Goal: Use online tool/utility: Utilize a website feature to perform a specific function

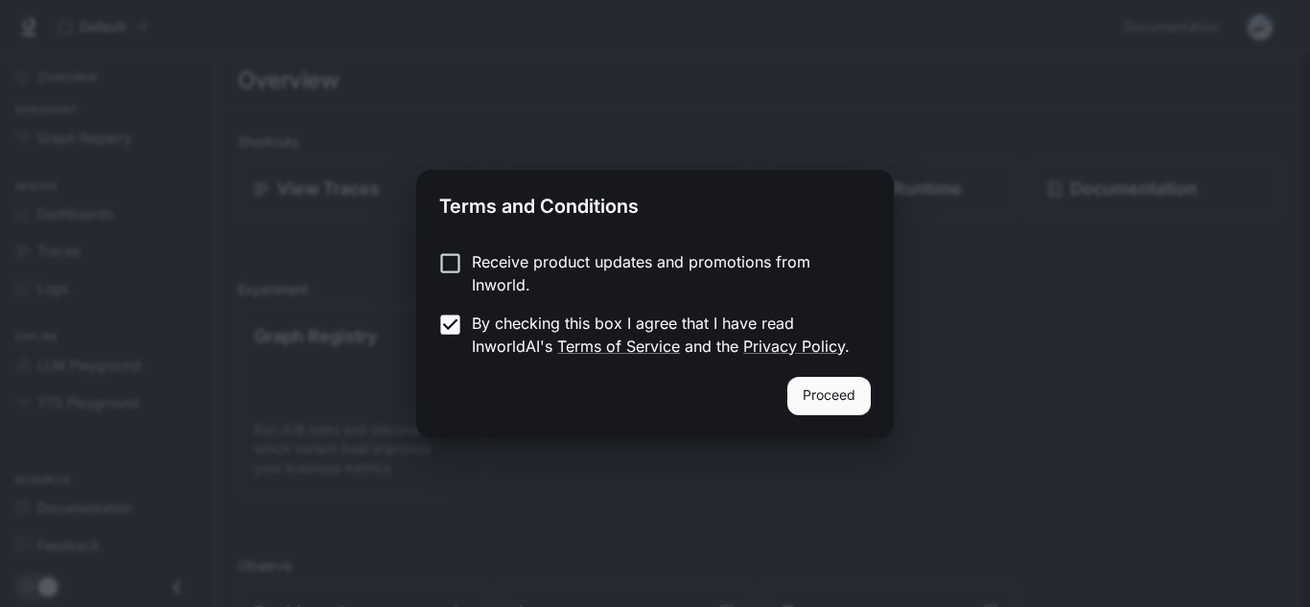
click at [812, 398] on button "Proceed" at bounding box center [829, 396] width 83 height 38
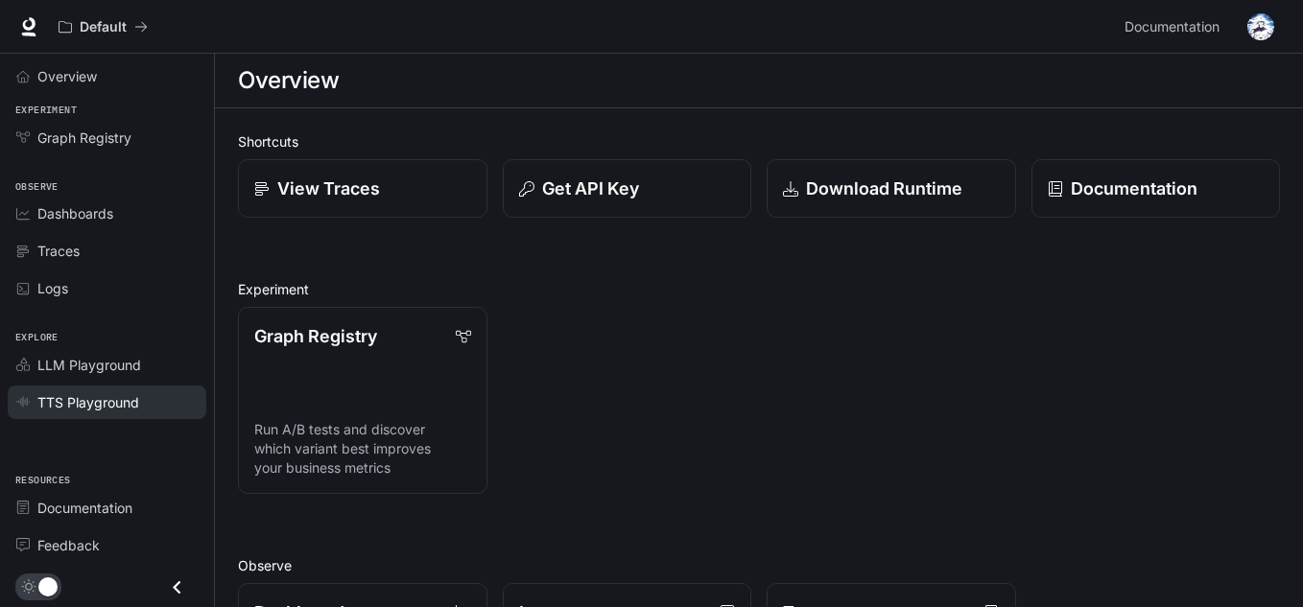
click at [54, 410] on span "TTS Playground" at bounding box center [88, 402] width 102 height 20
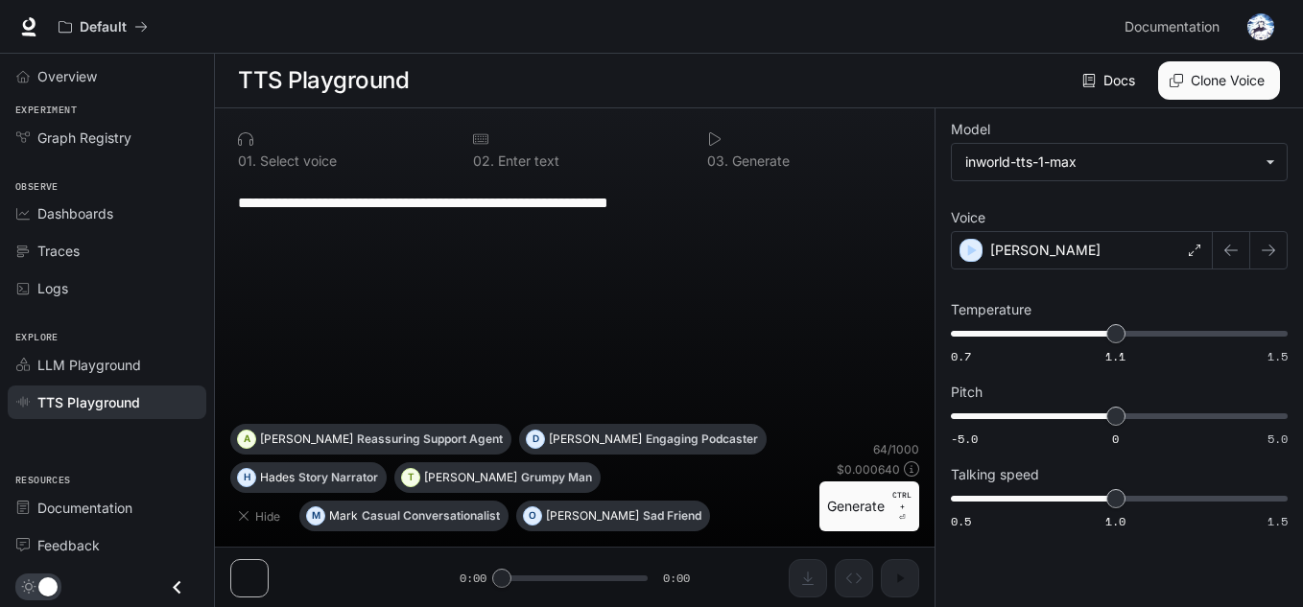
scroll to position [1, 0]
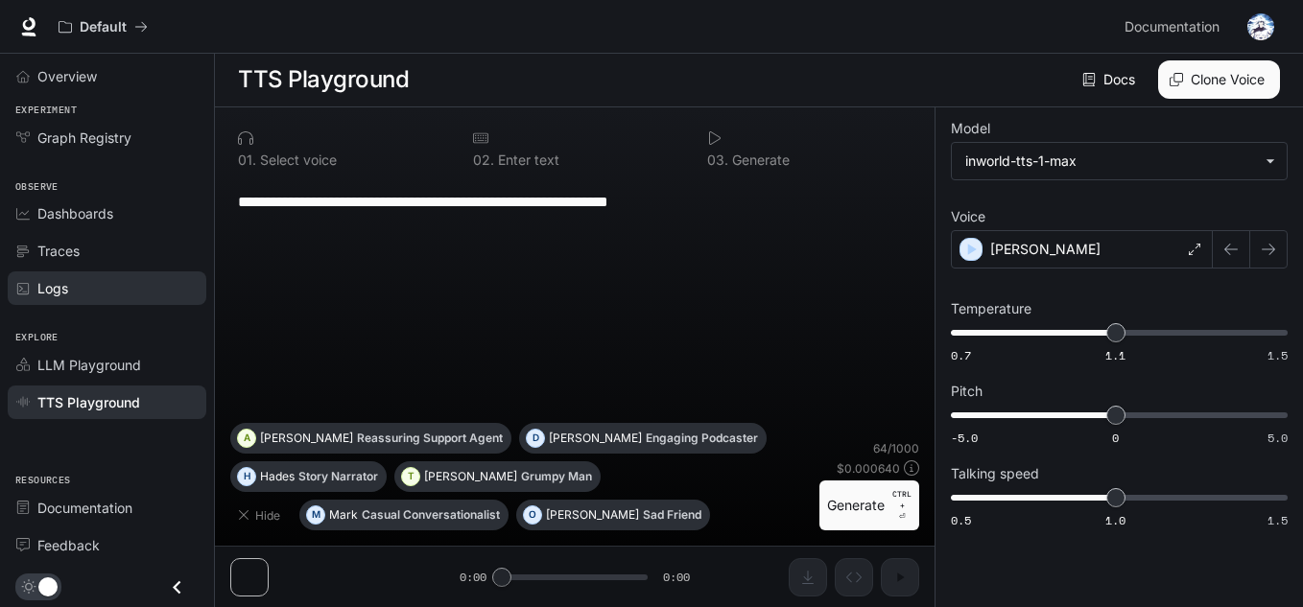
click at [179, 295] on div "Logs" at bounding box center [117, 288] width 160 height 20
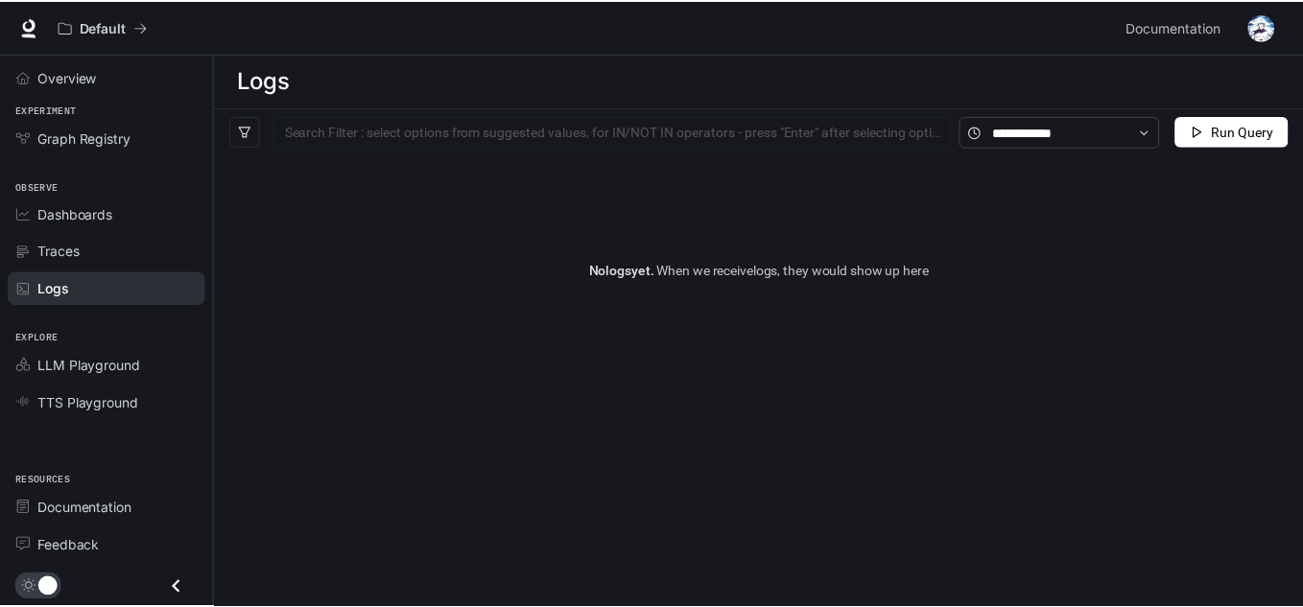
scroll to position [72, 0]
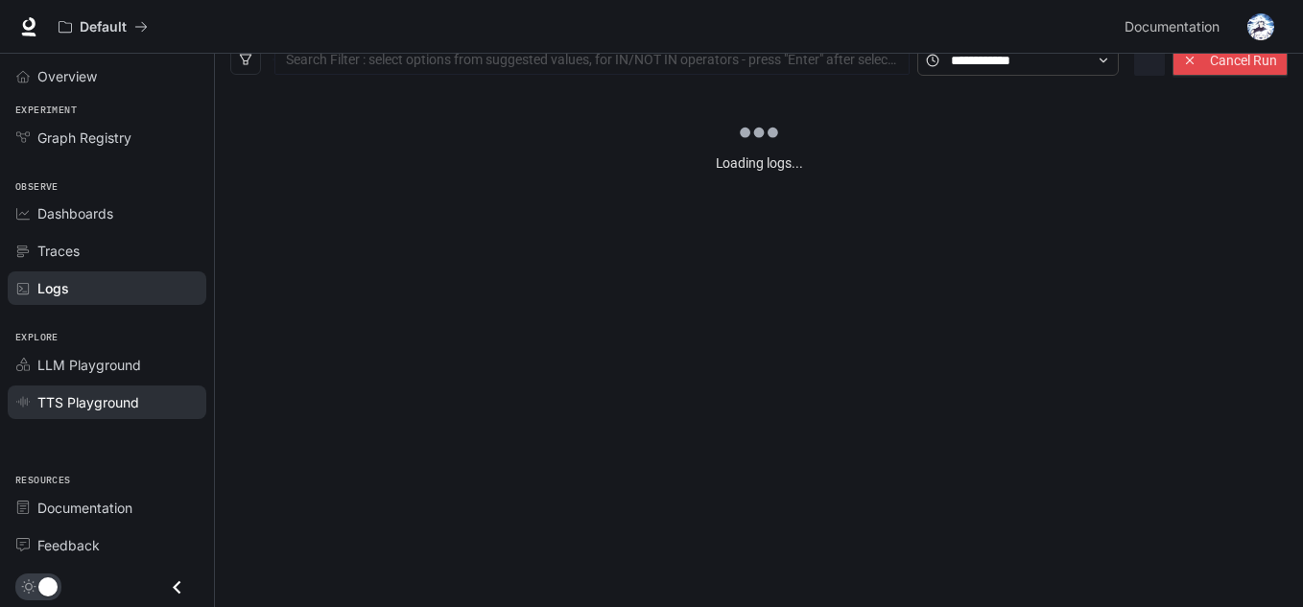
click at [55, 396] on span "TTS Playground" at bounding box center [88, 402] width 102 height 20
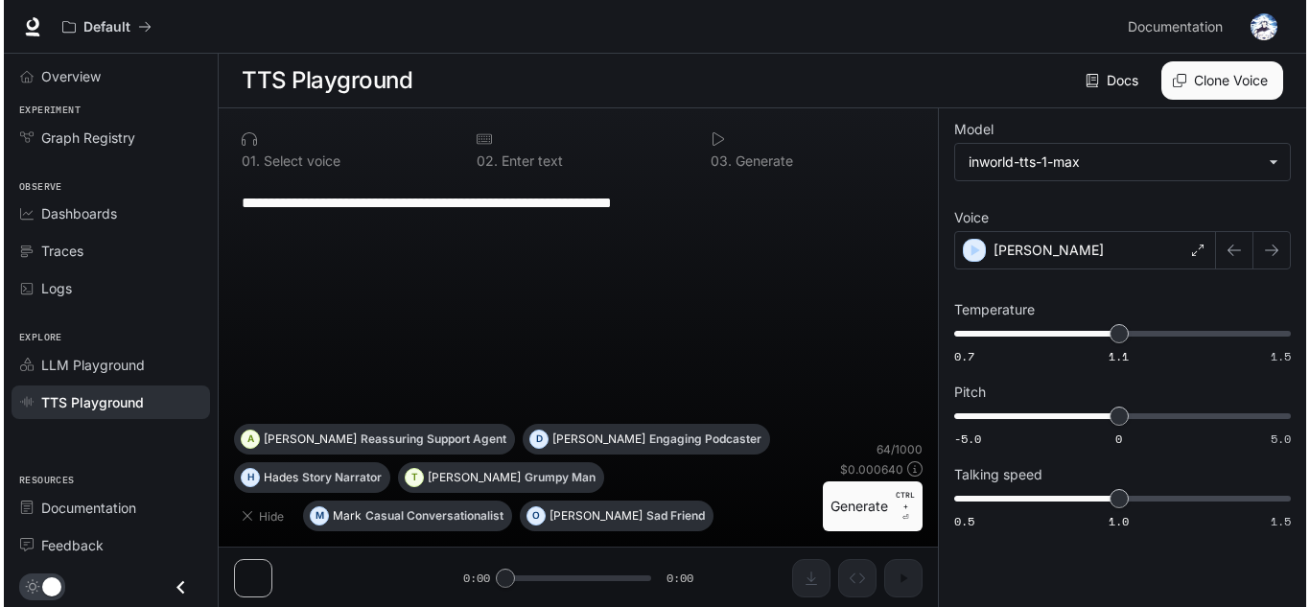
scroll to position [1, 0]
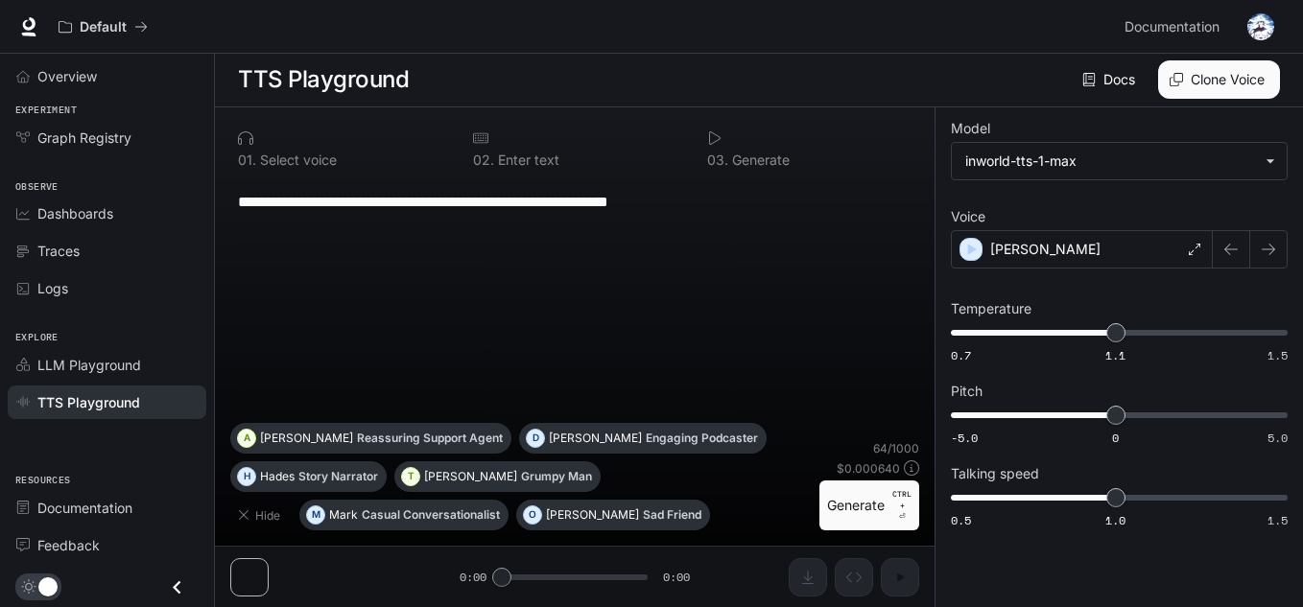
click at [485, 144] on icon at bounding box center [480, 137] width 15 height 15
click at [407, 224] on div "**********" at bounding box center [574, 201] width 673 height 46
click at [1252, 83] on button "Clone Voice" at bounding box center [1219, 79] width 122 height 38
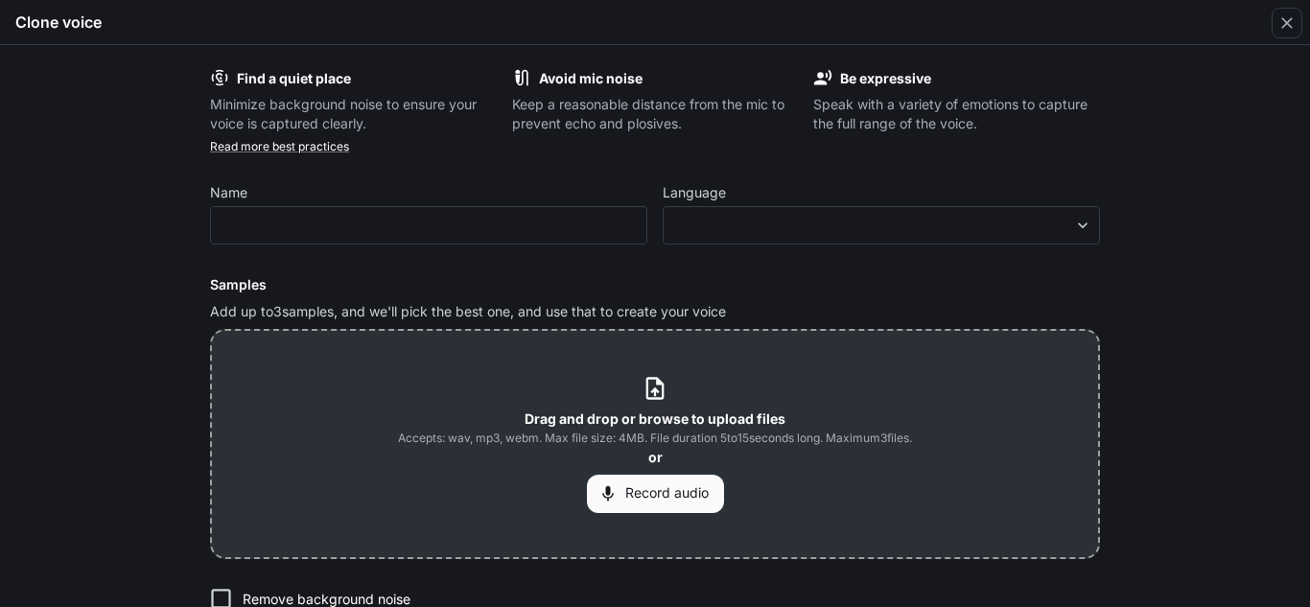
click at [640, 499] on button "Record audio" at bounding box center [655, 494] width 137 height 38
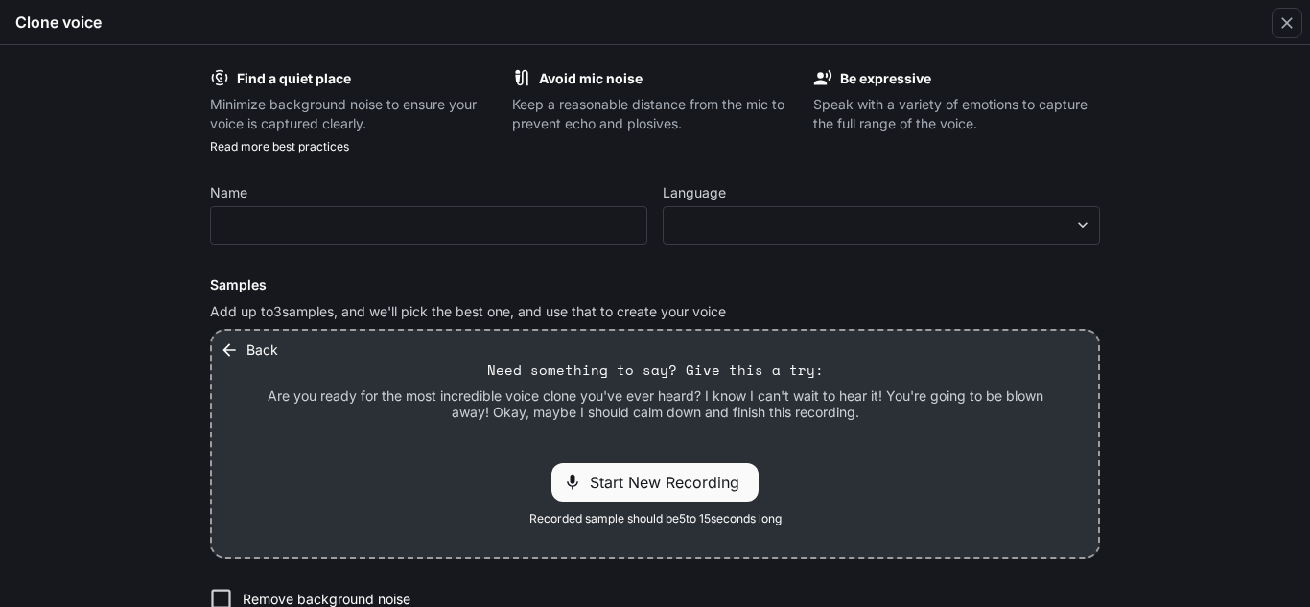
click at [596, 473] on span "Start New Recording" at bounding box center [670, 482] width 161 height 23
click at [596, 481] on span "Stop Recording" at bounding box center [634, 482] width 112 height 23
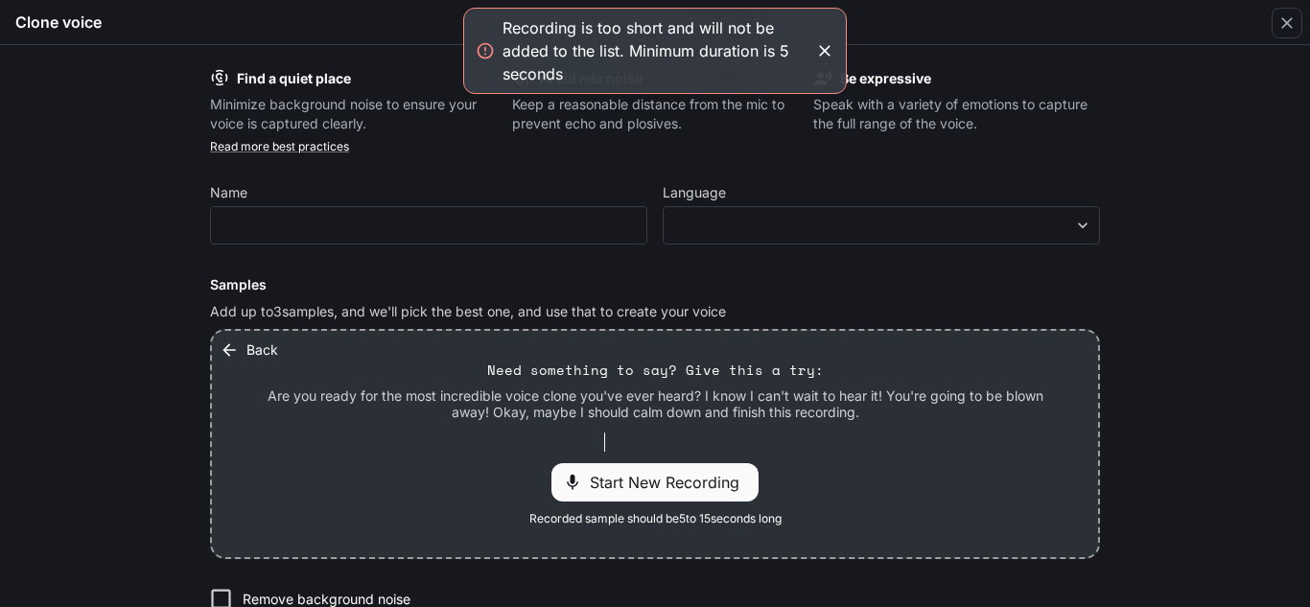
click at [246, 351] on button "Back" at bounding box center [251, 350] width 70 height 38
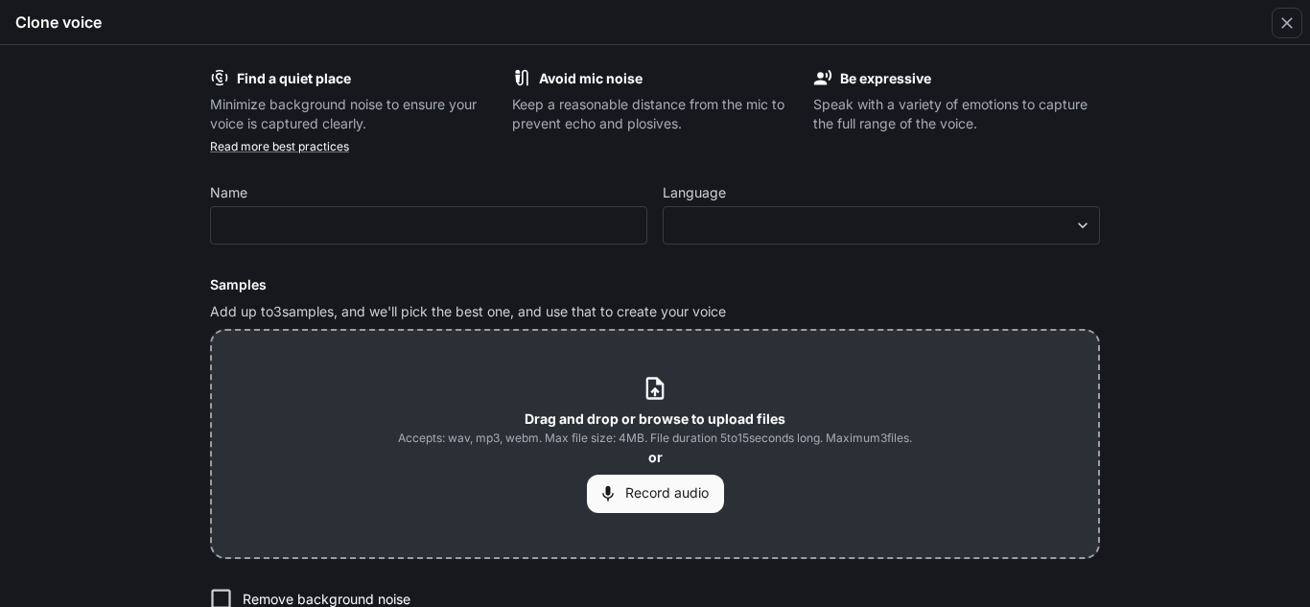
click at [563, 407] on div "Drag and drop or browse to upload files Accepts: wav, mp3, webm. Max file size:…" at bounding box center [655, 443] width 514 height 137
